Goal: Communication & Community: Answer question/provide support

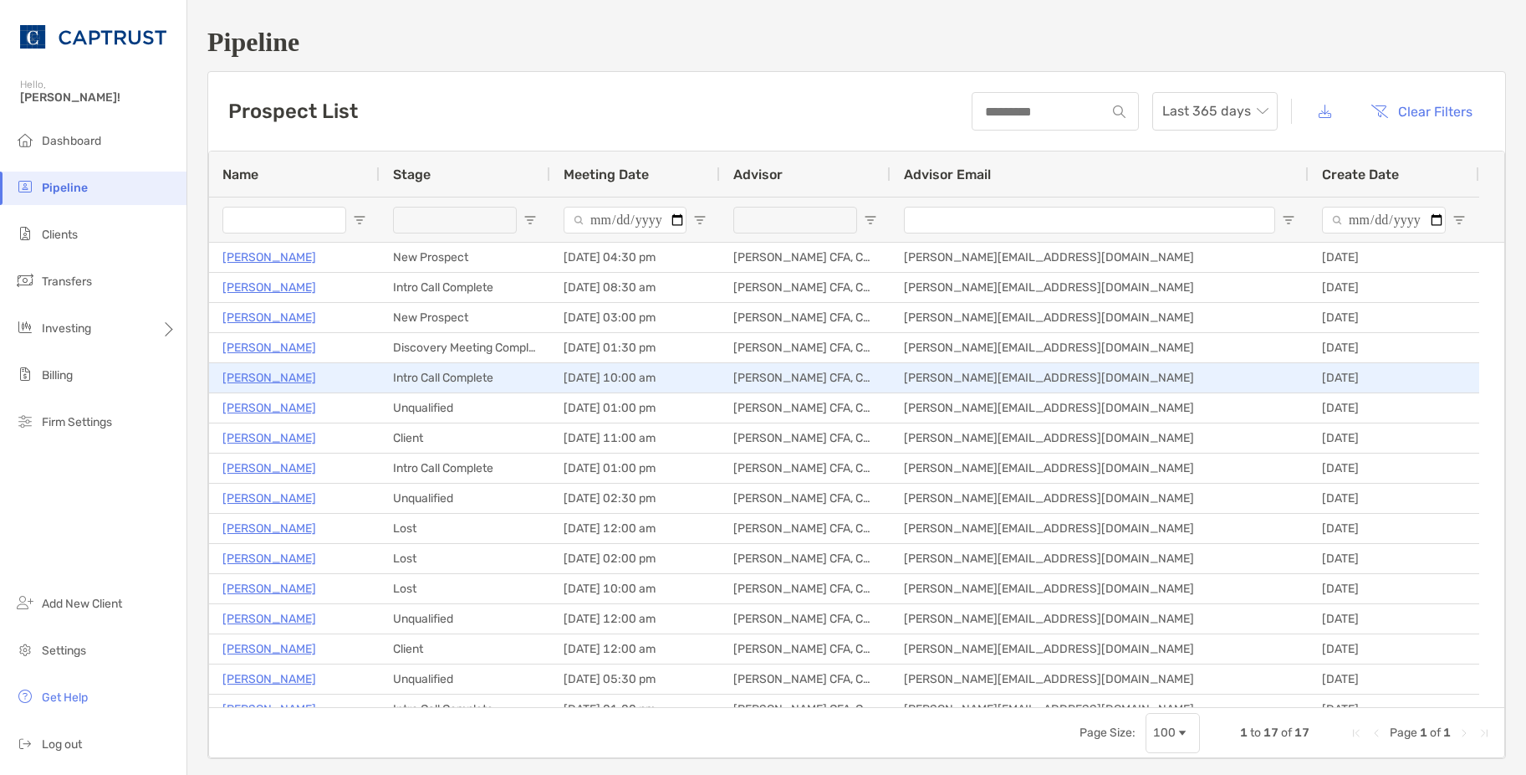
click at [270, 381] on p "[PERSON_NAME]" at bounding box center [269, 377] width 94 height 21
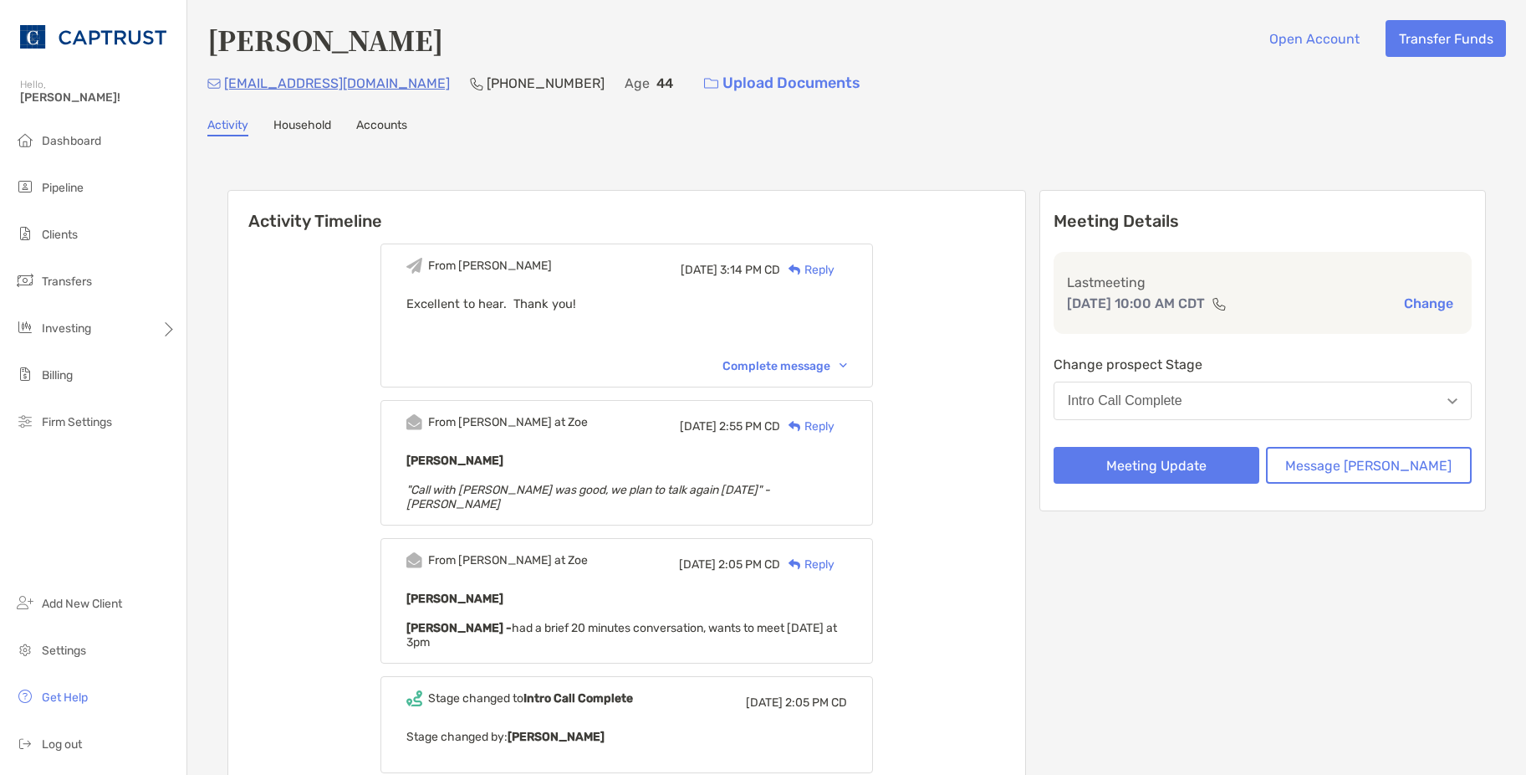
click at [822, 368] on div "Complete message" at bounding box center [785, 366] width 125 height 14
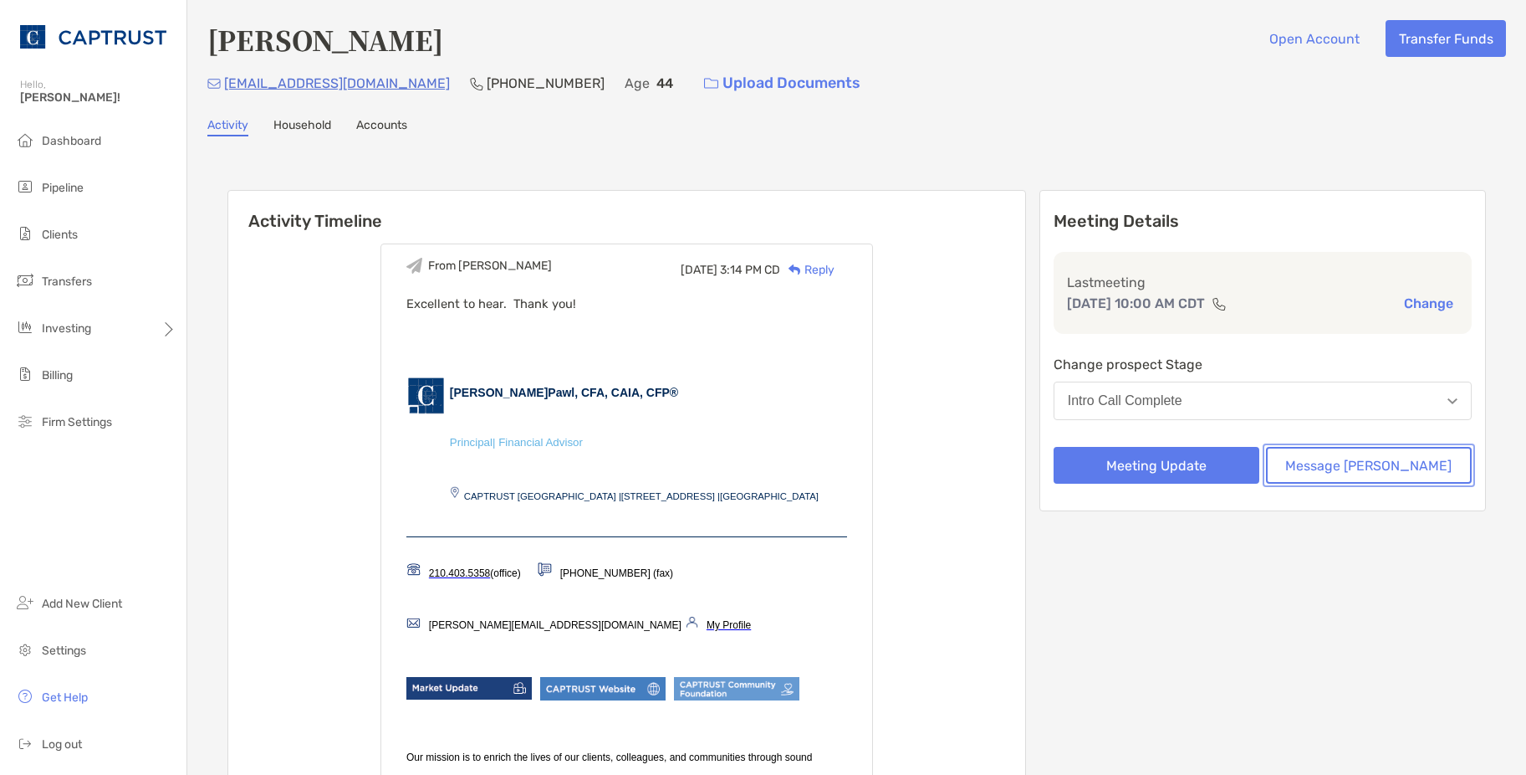
click at [1373, 473] on button "Message Zoe" at bounding box center [1369, 465] width 206 height 37
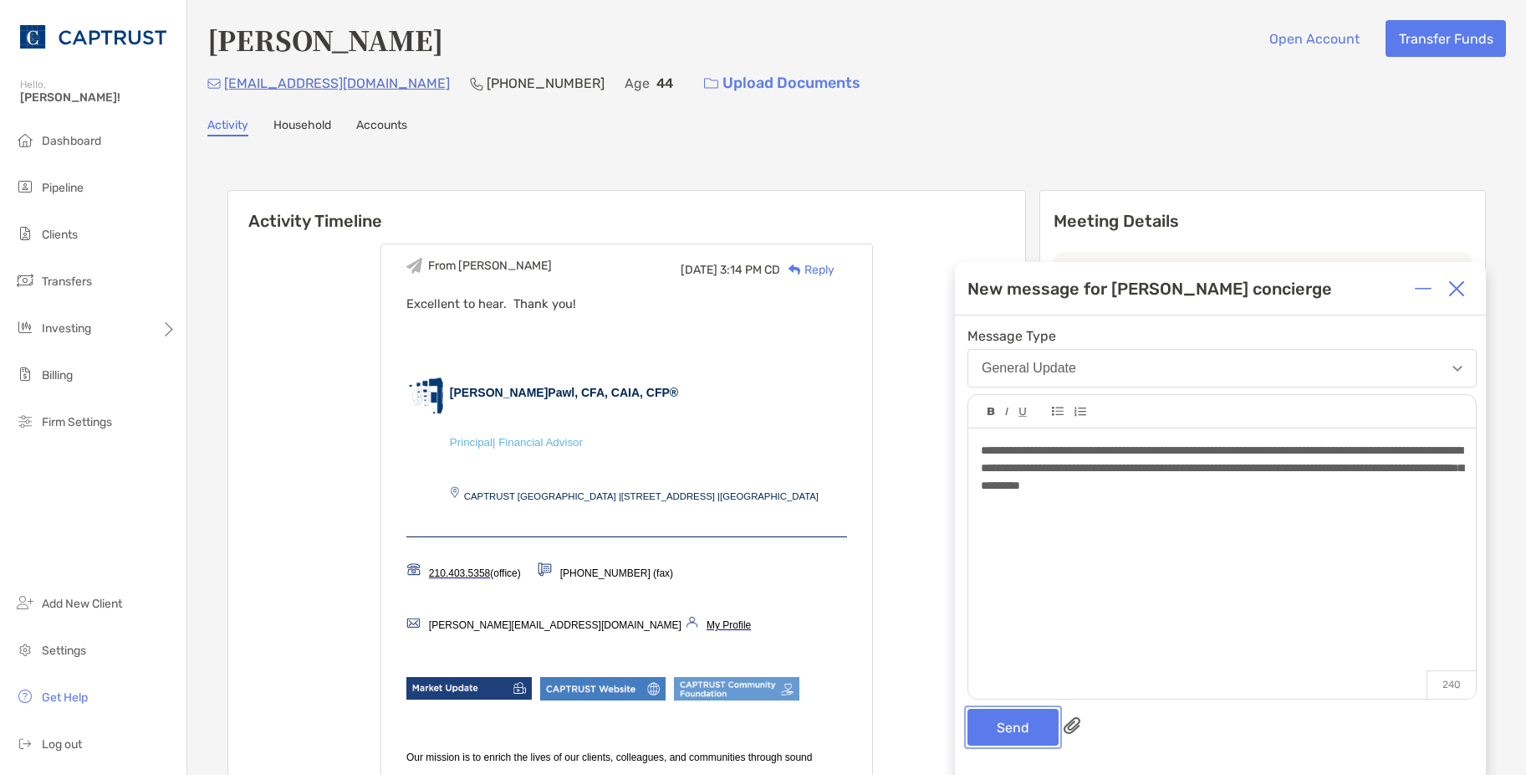
click at [1029, 728] on button "Send" at bounding box center [1013, 726] width 91 height 37
